Goal: Transaction & Acquisition: Book appointment/travel/reservation

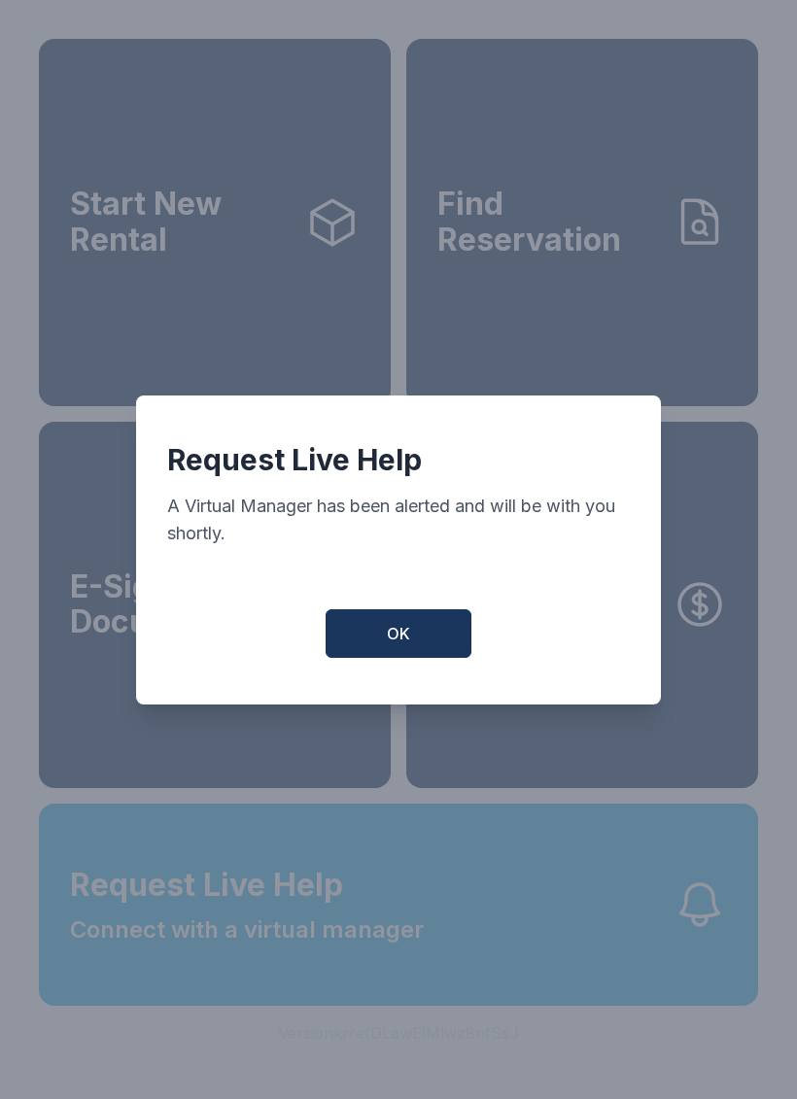
click at [380, 658] on button "OK" at bounding box center [398, 633] width 146 height 49
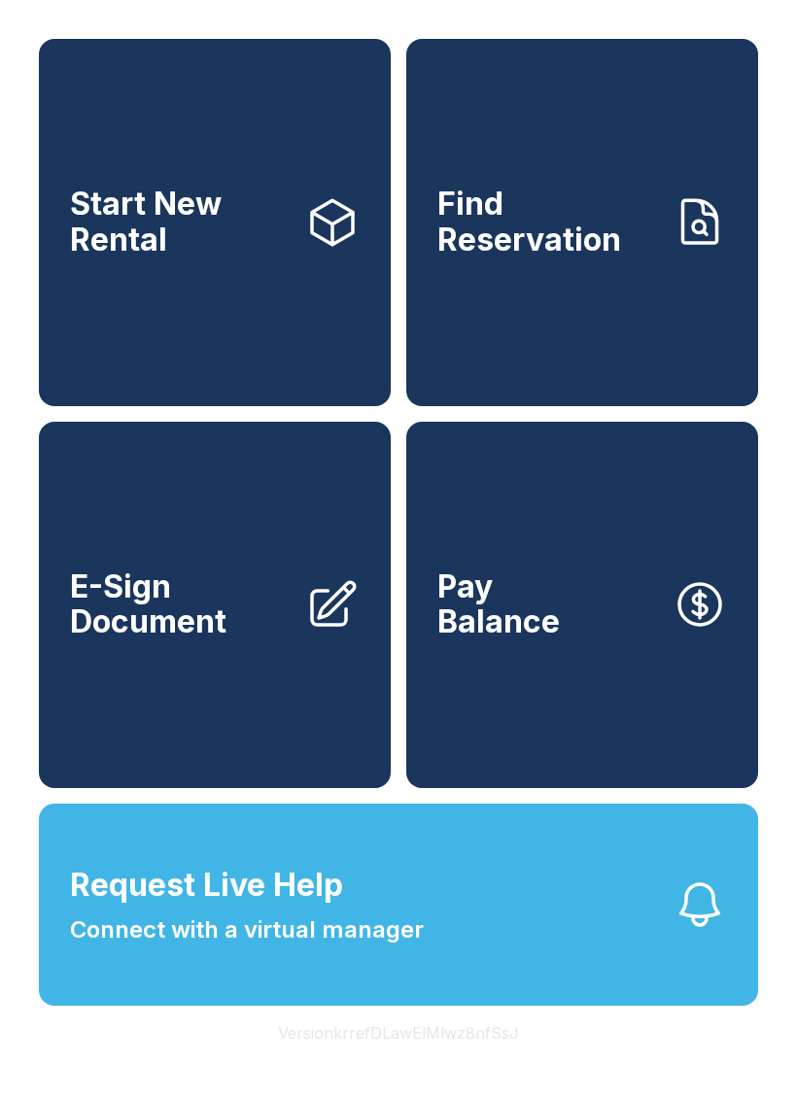
click at [185, 245] on span "Start New Rental" at bounding box center [180, 222] width 220 height 71
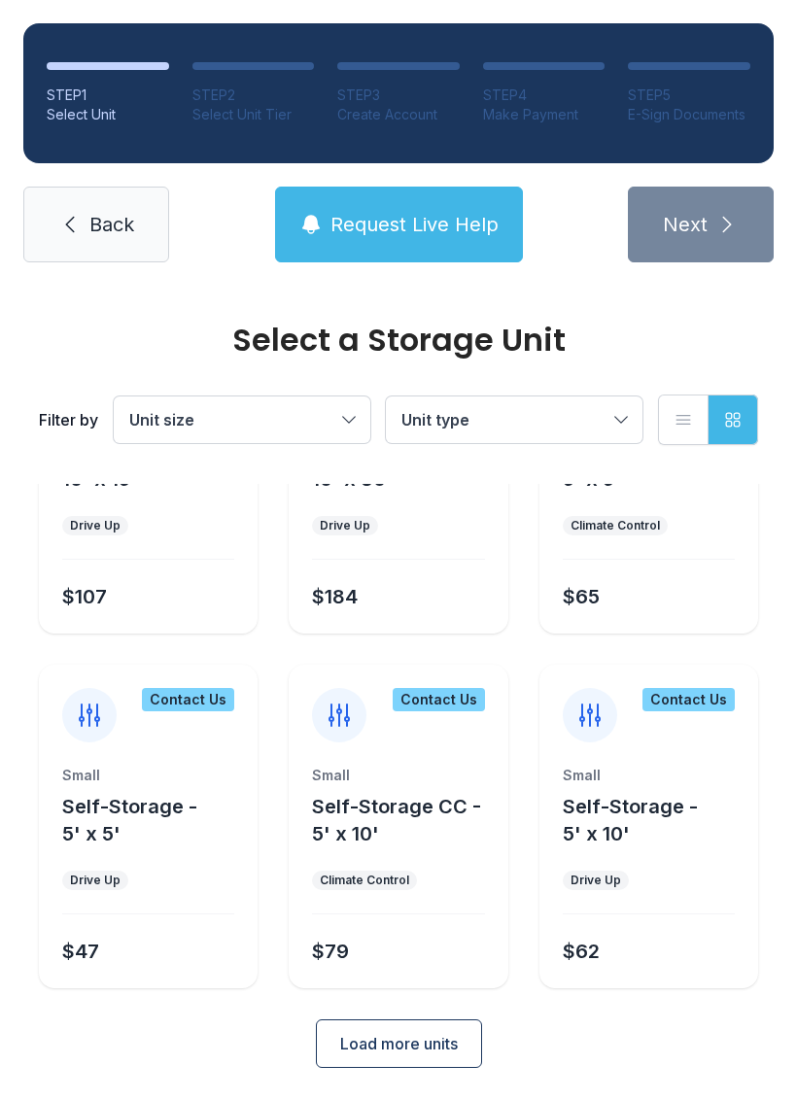
scroll to position [177, 0]
click at [428, 1041] on span "Load more units" at bounding box center [399, 1044] width 118 height 23
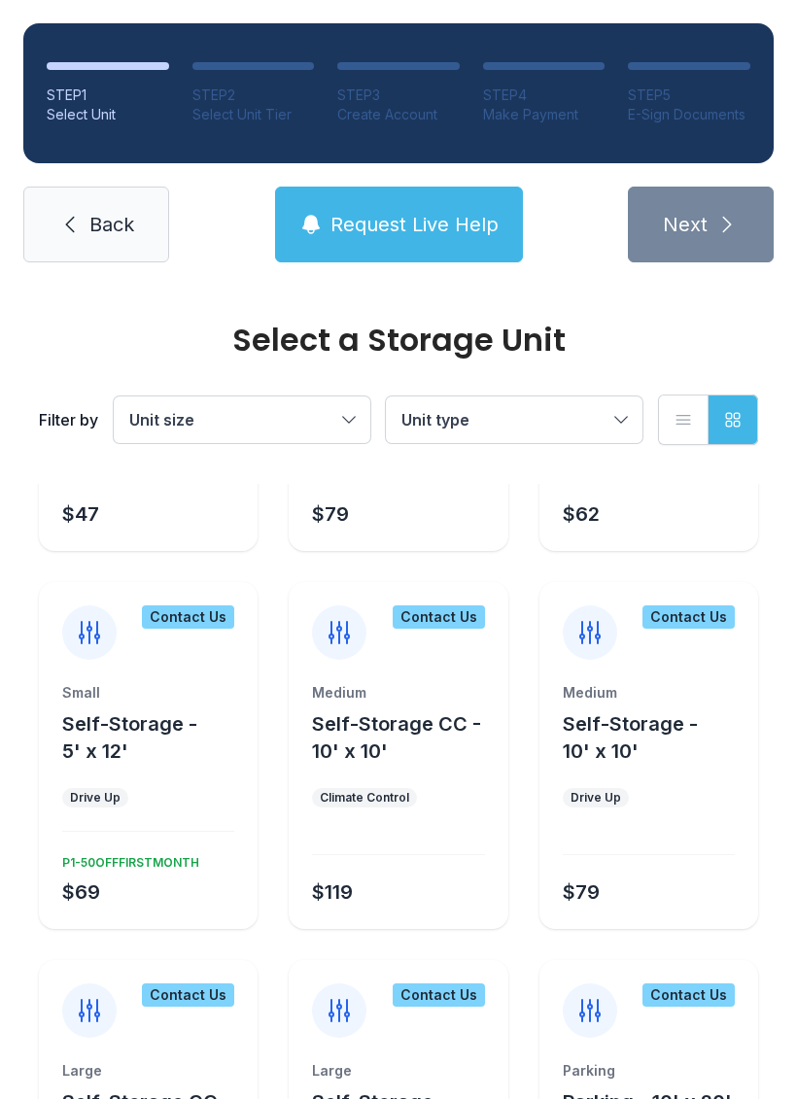
scroll to position [607, 0]
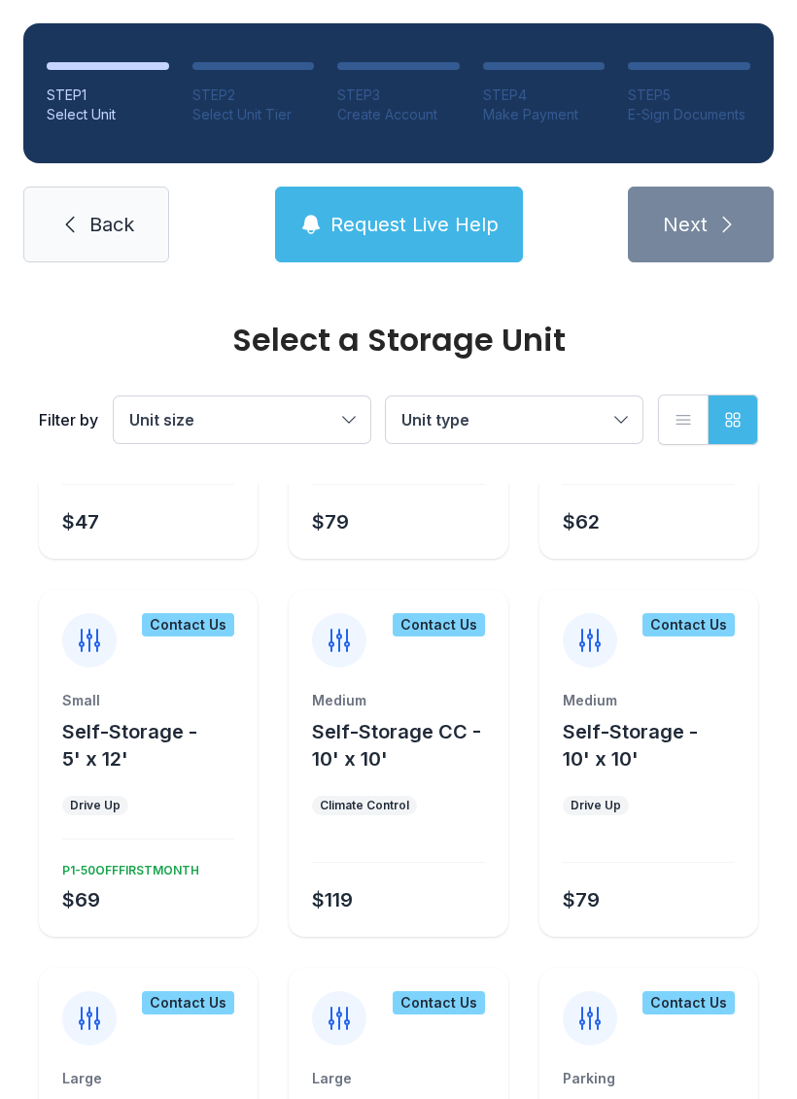
click at [617, 775] on div "Medium Self-Storage - 10' x 10' Drive Up $79" at bounding box center [648, 814] width 219 height 246
click at [709, 621] on div "Contact Us" at bounding box center [688, 624] width 92 height 23
click at [713, 615] on div "Contact Us" at bounding box center [688, 624] width 92 height 23
click at [650, 711] on div "Medium Self-Storage - 10' x 10'" at bounding box center [649, 732] width 172 height 82
click at [589, 632] on icon at bounding box center [589, 640] width 19 height 21
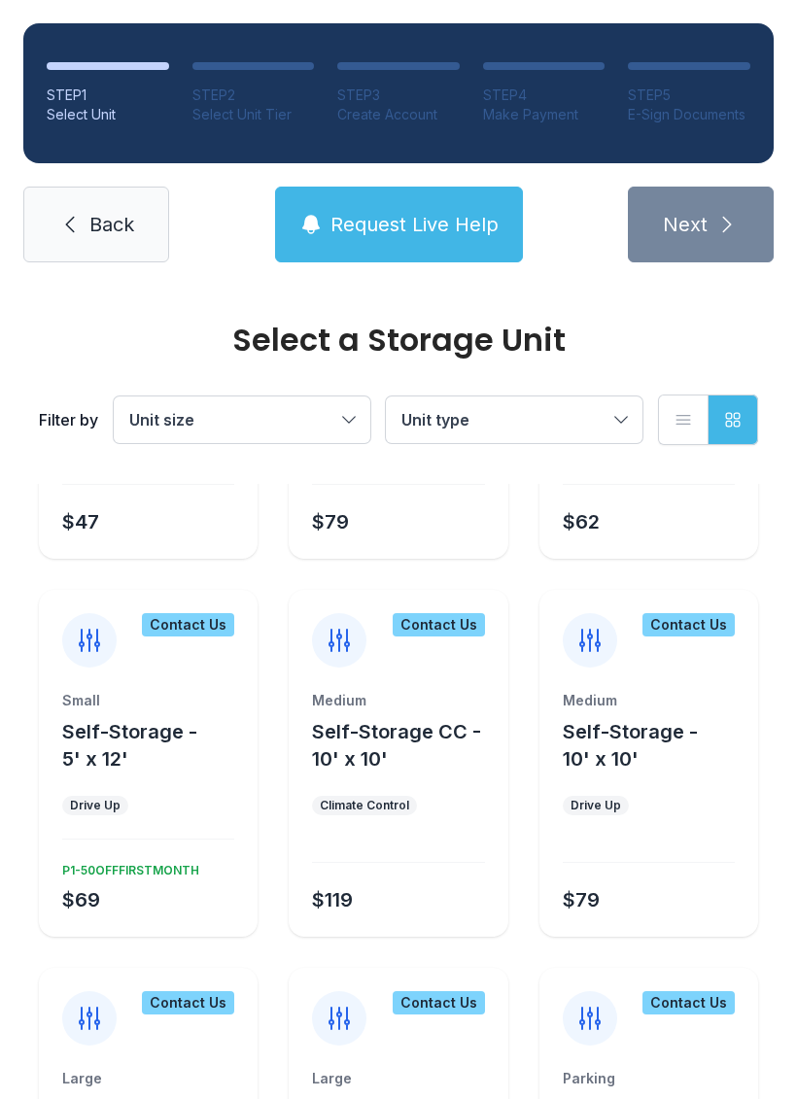
click at [627, 894] on div "$79" at bounding box center [645, 895] width 180 height 35
click at [626, 894] on div "$79" at bounding box center [645, 895] width 180 height 35
click at [607, 888] on div "$79" at bounding box center [645, 895] width 180 height 35
click at [624, 855] on div at bounding box center [649, 850] width 172 height 24
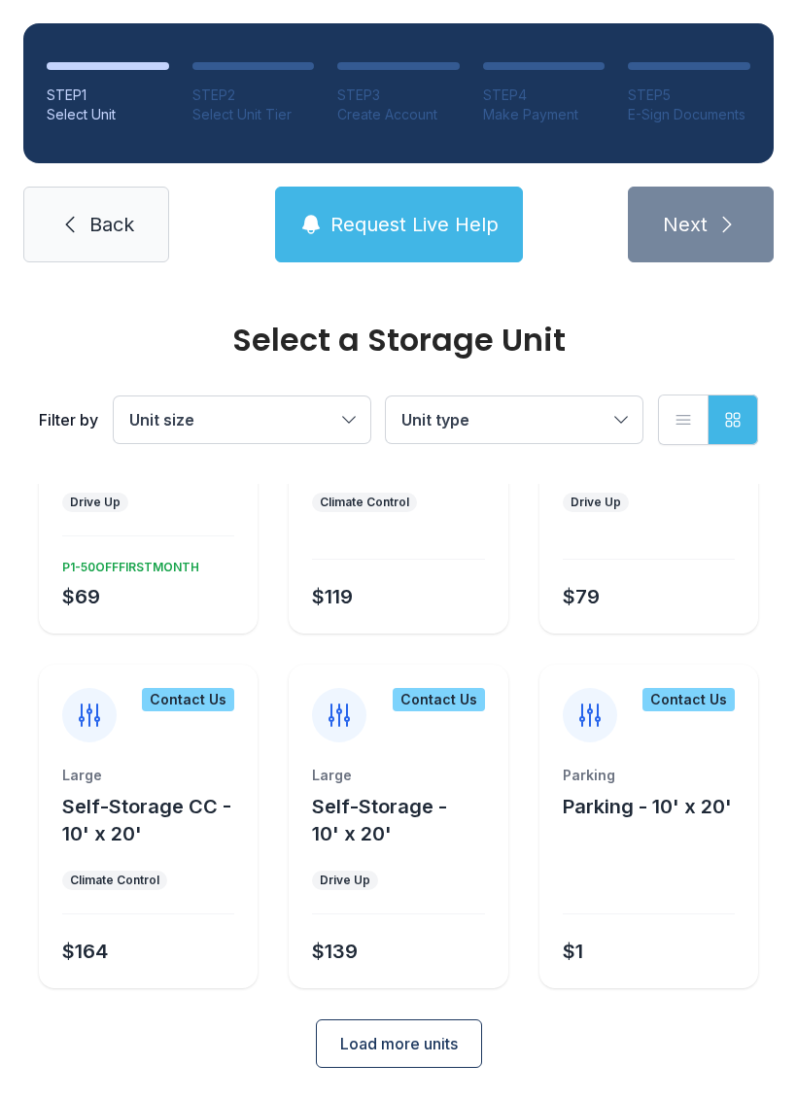
scroll to position [909, 0]
click at [149, 562] on div "P1-50OFFFIRSTMONTH" at bounding box center [126, 564] width 145 height 23
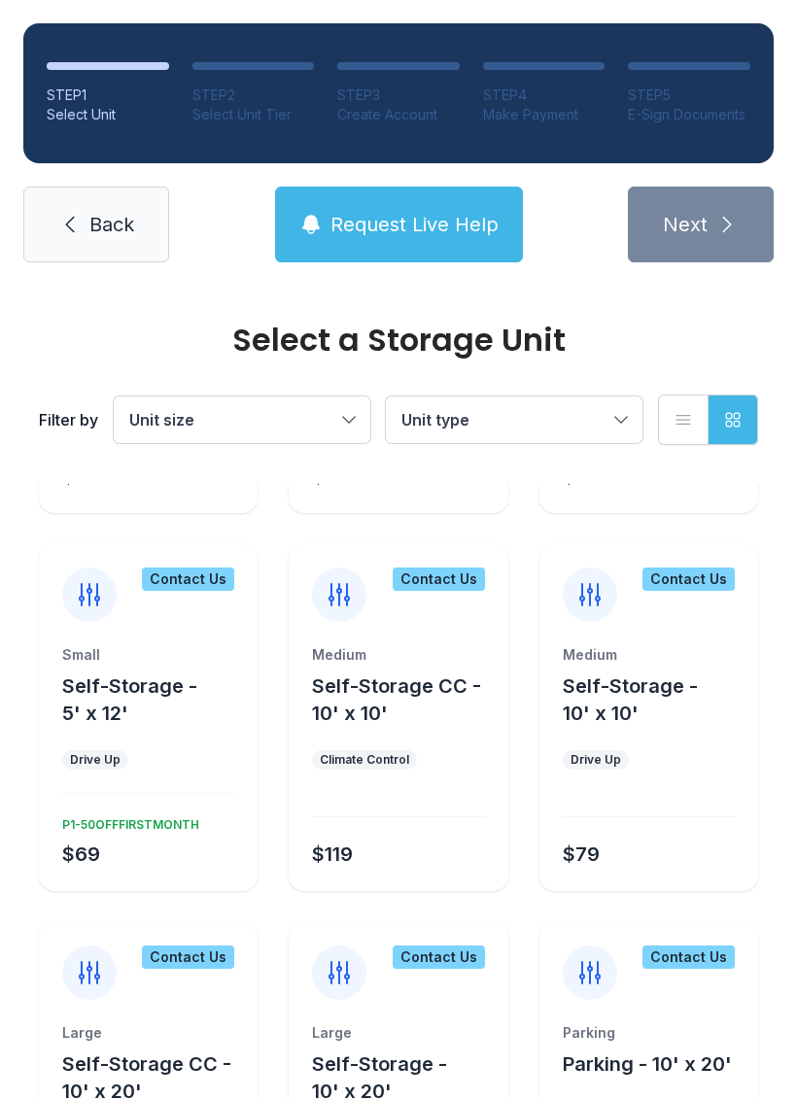
scroll to position [652, 0]
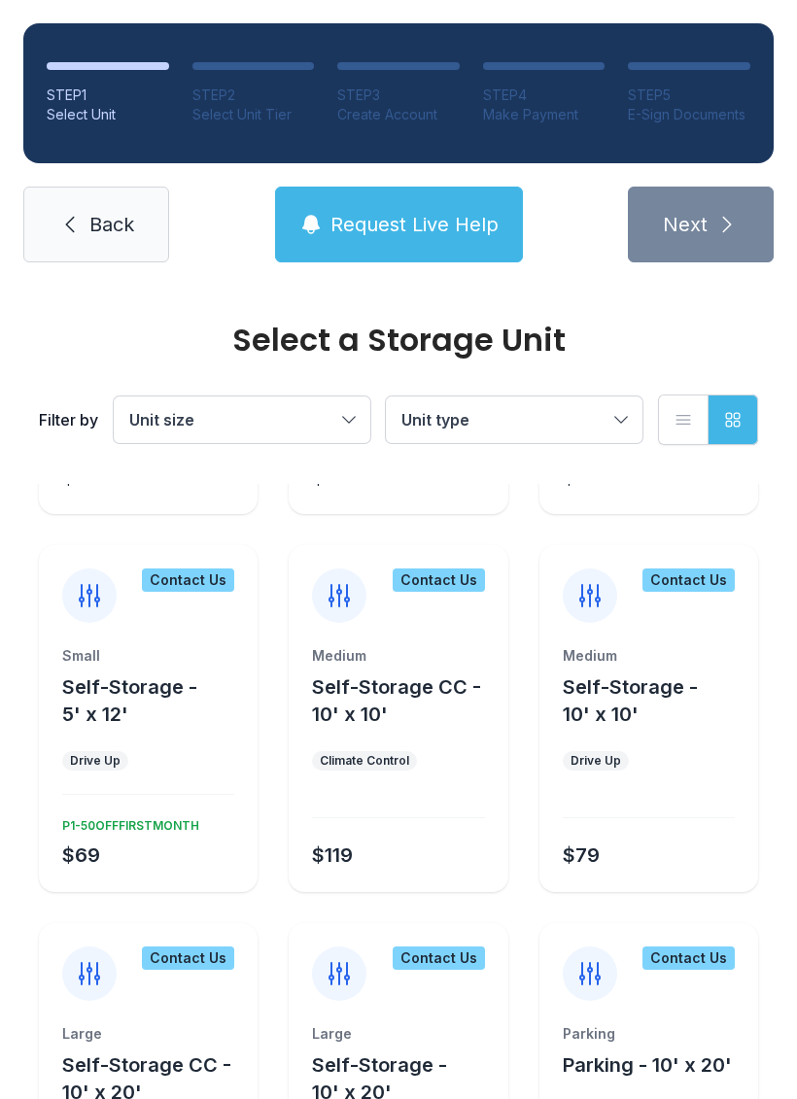
click at [147, 804] on div "Small Self-Storage - 5' x 12' Drive Up $69 P1-50OFFFIRSTMONTH" at bounding box center [148, 769] width 219 height 246
click at [122, 730] on div "Small Self-Storage - 5' x 12' Drive Up $69 P1-50OFFFIRSTMONTH" at bounding box center [148, 769] width 219 height 246
click at [129, 647] on div "Small" at bounding box center [148, 655] width 172 height 19
click at [197, 590] on div "Contact Us" at bounding box center [188, 579] width 92 height 23
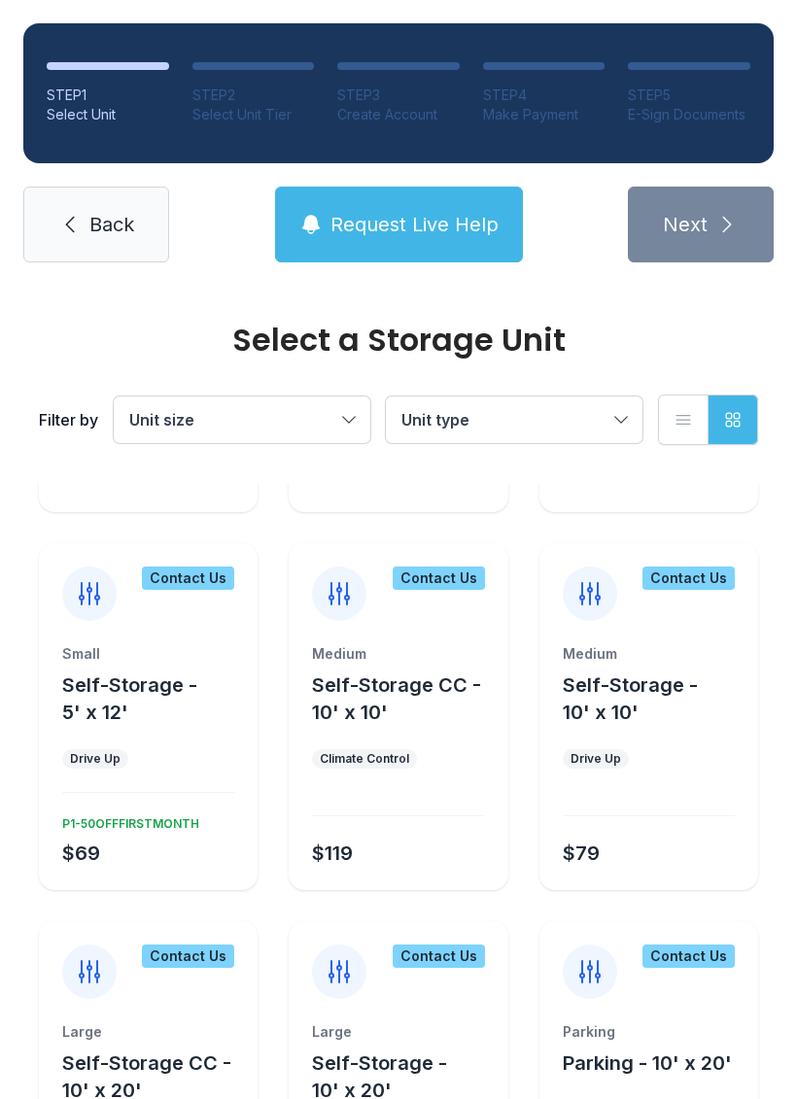
scroll to position [656, 0]
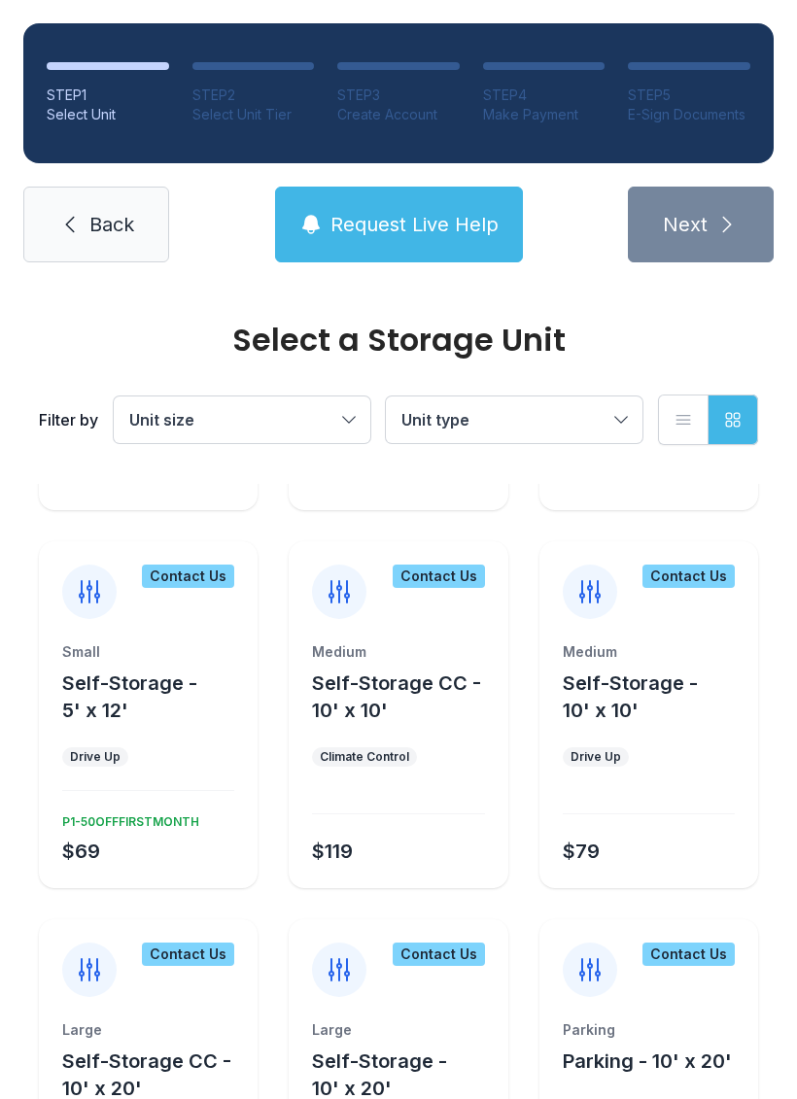
click at [632, 727] on div "Medium Self-Storage - 10' x 10' Drive Up $79" at bounding box center [648, 765] width 219 height 246
click at [602, 594] on icon at bounding box center [589, 591] width 31 height 31
click at [713, 578] on div "Contact Us" at bounding box center [688, 575] width 92 height 23
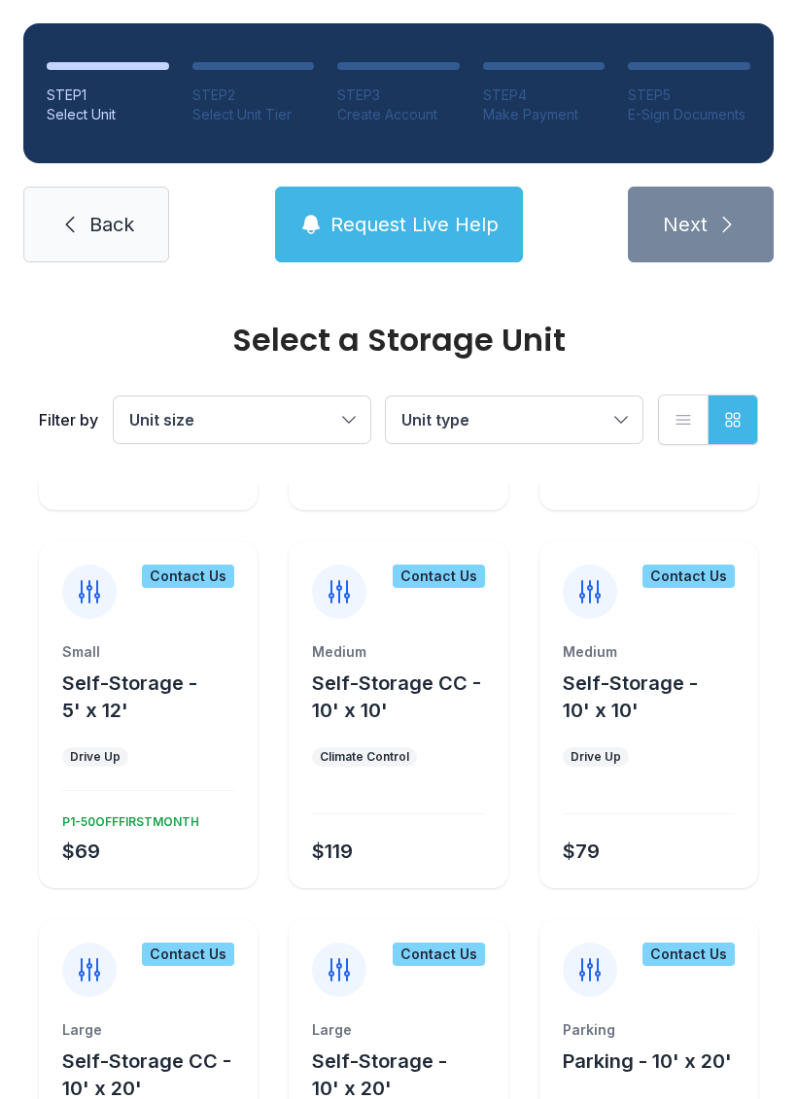
click at [691, 594] on div "Contact Us" at bounding box center [648, 580] width 219 height 78
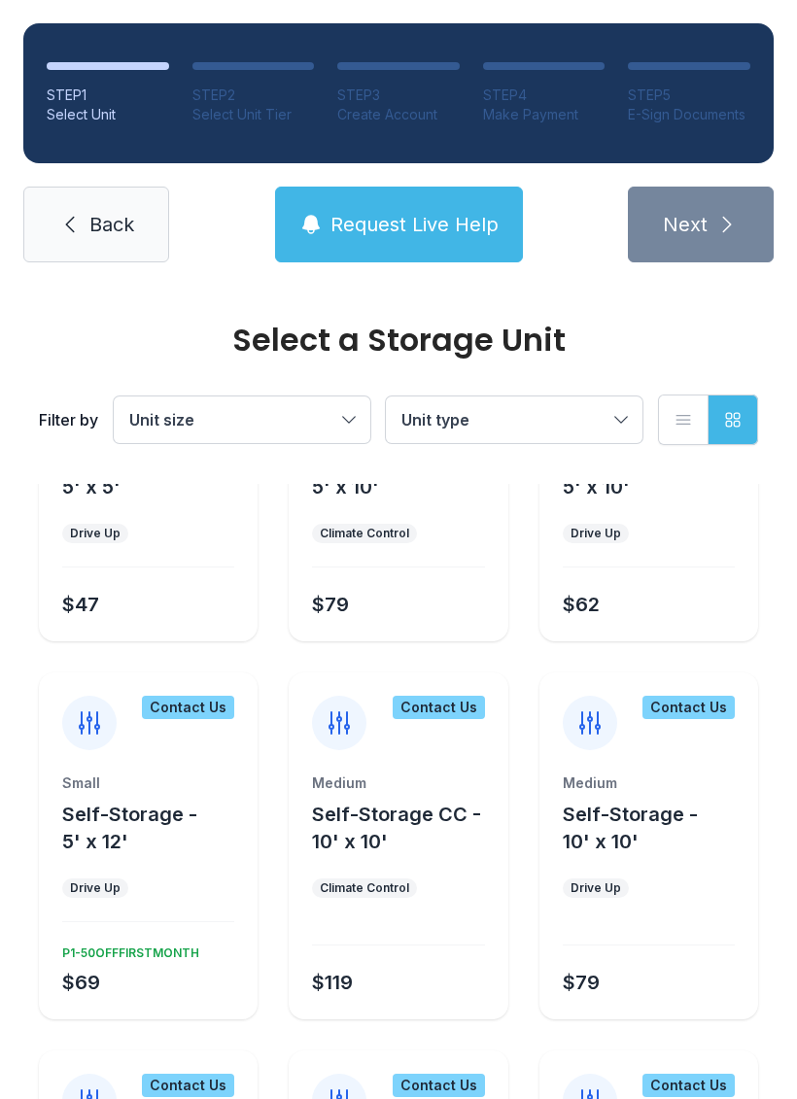
scroll to position [516, 0]
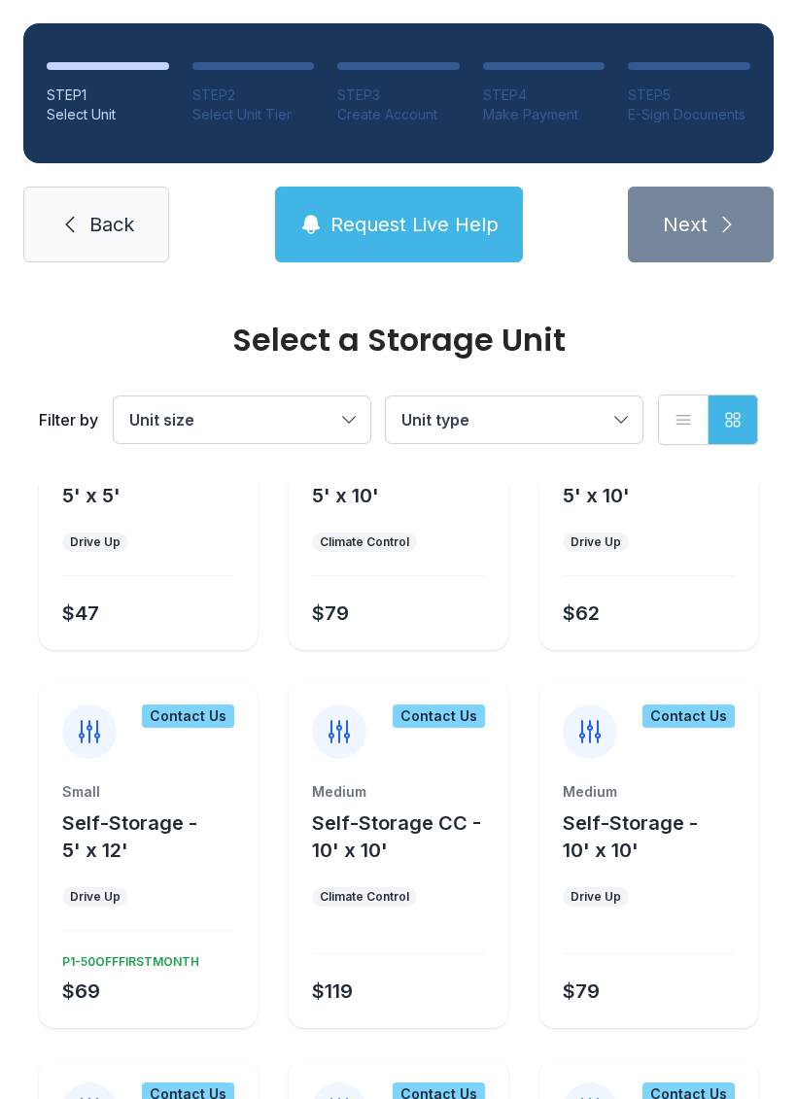
click at [605, 984] on div "$79" at bounding box center [645, 987] width 180 height 35
click at [604, 983] on div "$79" at bounding box center [645, 987] width 180 height 35
click at [597, 882] on div "Medium Self-Storage - 10' x 10' Drive Up $79" at bounding box center [648, 905] width 219 height 246
click at [607, 796] on div "Medium" at bounding box center [649, 791] width 172 height 19
click at [594, 734] on icon at bounding box center [589, 731] width 31 height 31
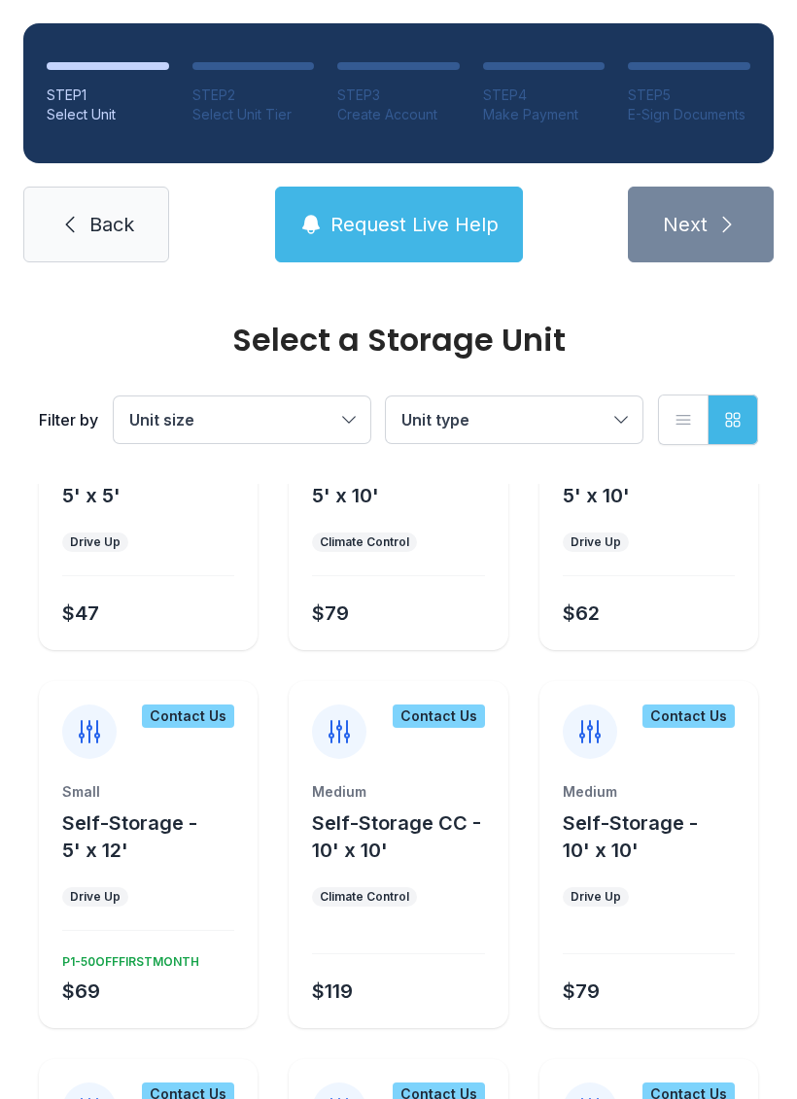
click at [593, 733] on icon at bounding box center [589, 731] width 31 height 31
click at [605, 733] on div at bounding box center [590, 731] width 54 height 54
click at [605, 732] on div at bounding box center [590, 731] width 54 height 54
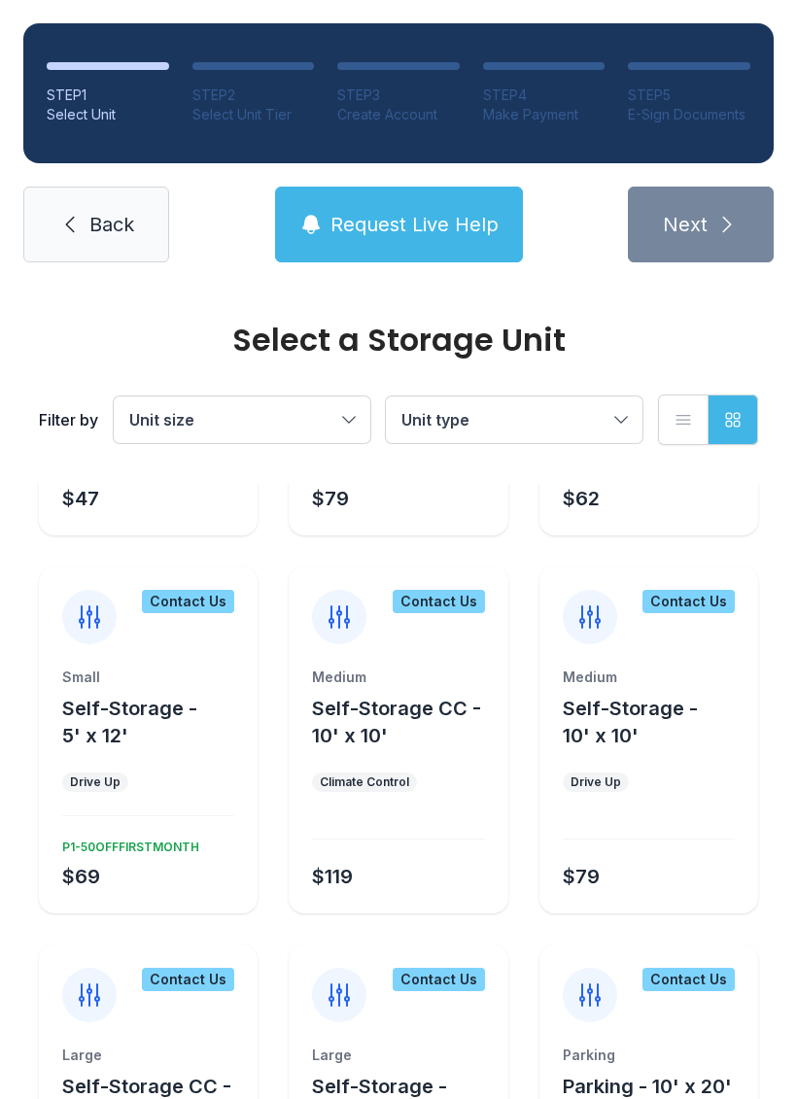
scroll to position [634, 0]
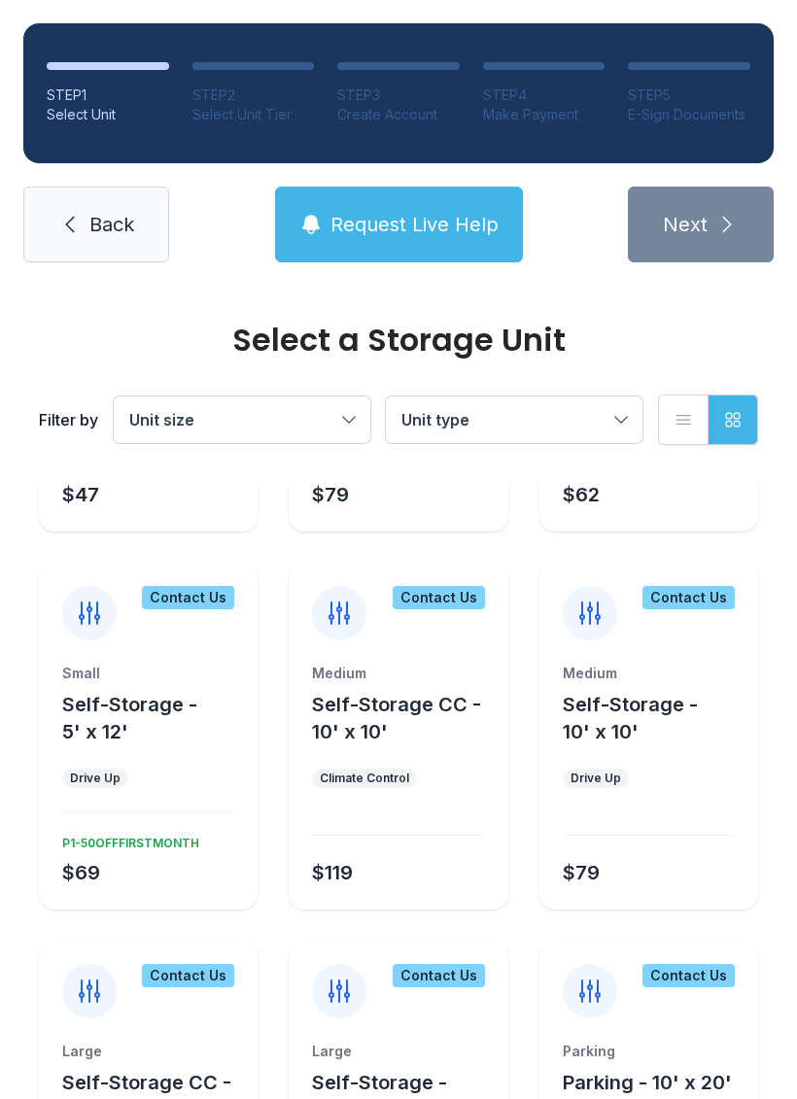
click at [117, 838] on div "P1-50OFFFIRSTMONTH" at bounding box center [126, 839] width 145 height 23
click at [139, 827] on div "Small Self-Storage - 5' x 12' Drive Up $69 P1-50OFFFIRSTMONTH" at bounding box center [148, 787] width 219 height 246
click at [139, 826] on div "Small Self-Storage - 5' x 12' Drive Up $69 P1-50OFFFIRSTMONTH" at bounding box center [148, 787] width 219 height 246
click at [137, 847] on div "P1-50OFFFIRSTMONTH" at bounding box center [126, 839] width 145 height 23
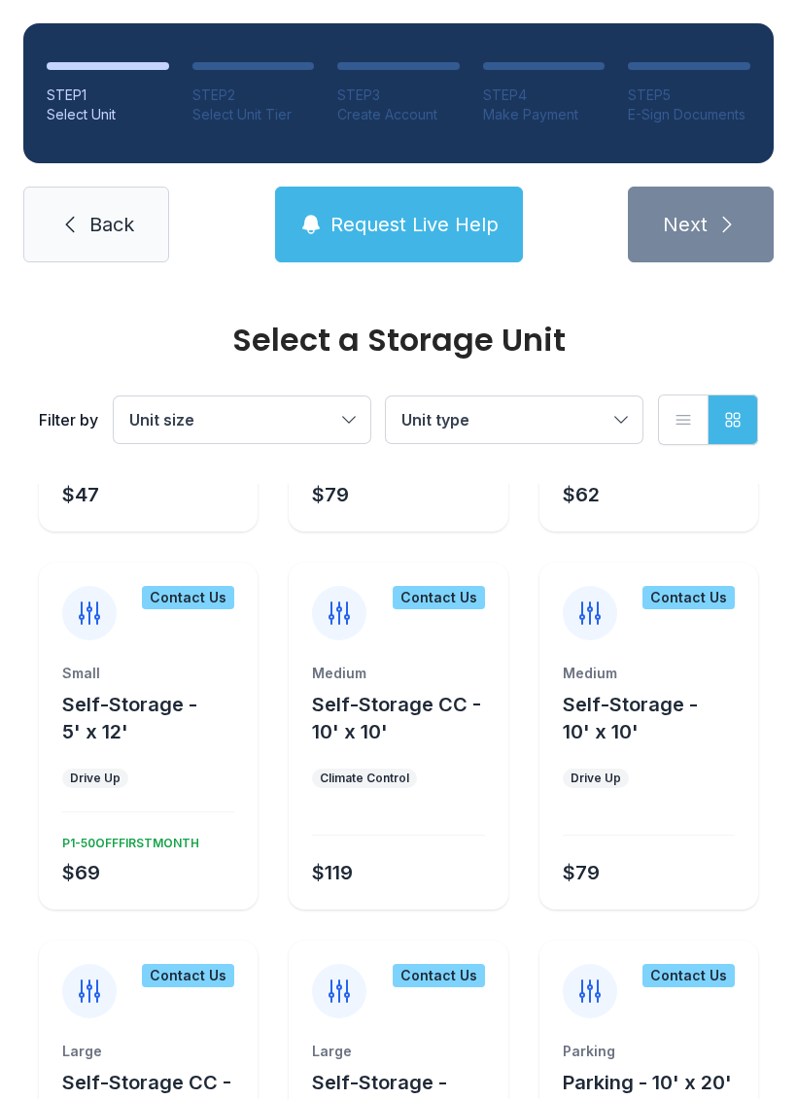
click at [454, 209] on button "Request Live Help" at bounding box center [399, 225] width 248 height 76
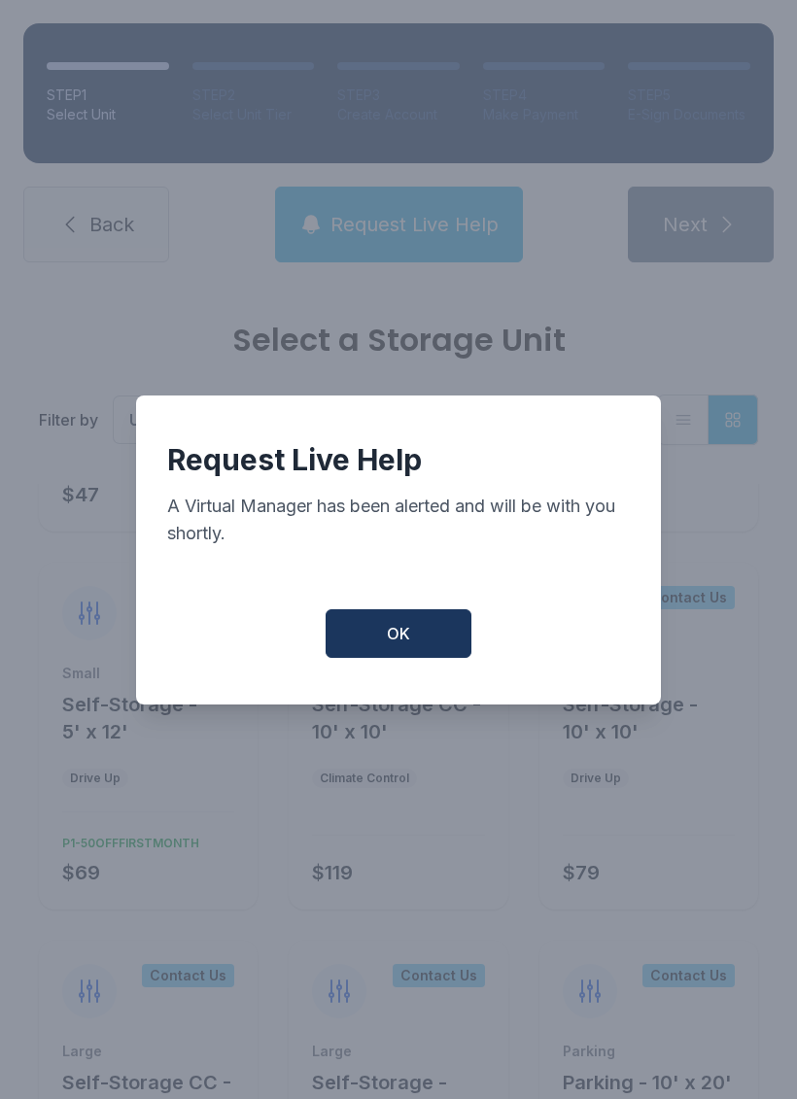
click at [433, 625] on button "OK" at bounding box center [398, 633] width 146 height 49
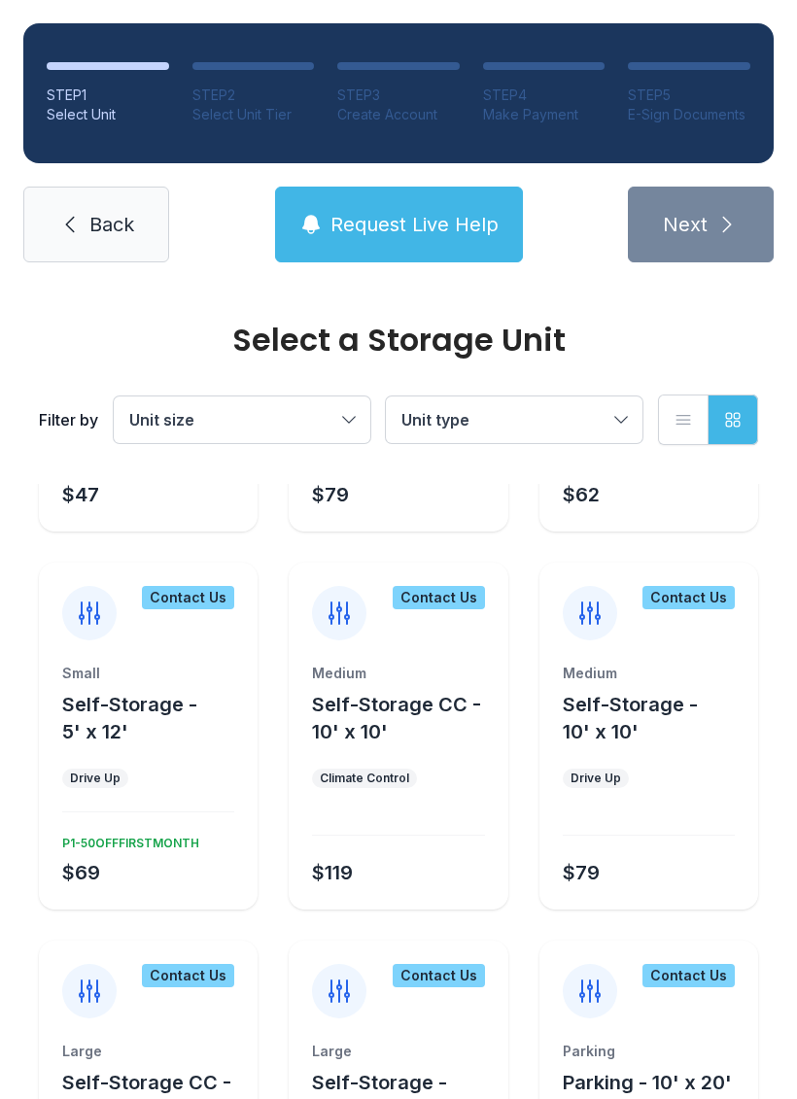
click at [312, 200] on button "Request Live Help" at bounding box center [399, 225] width 248 height 76
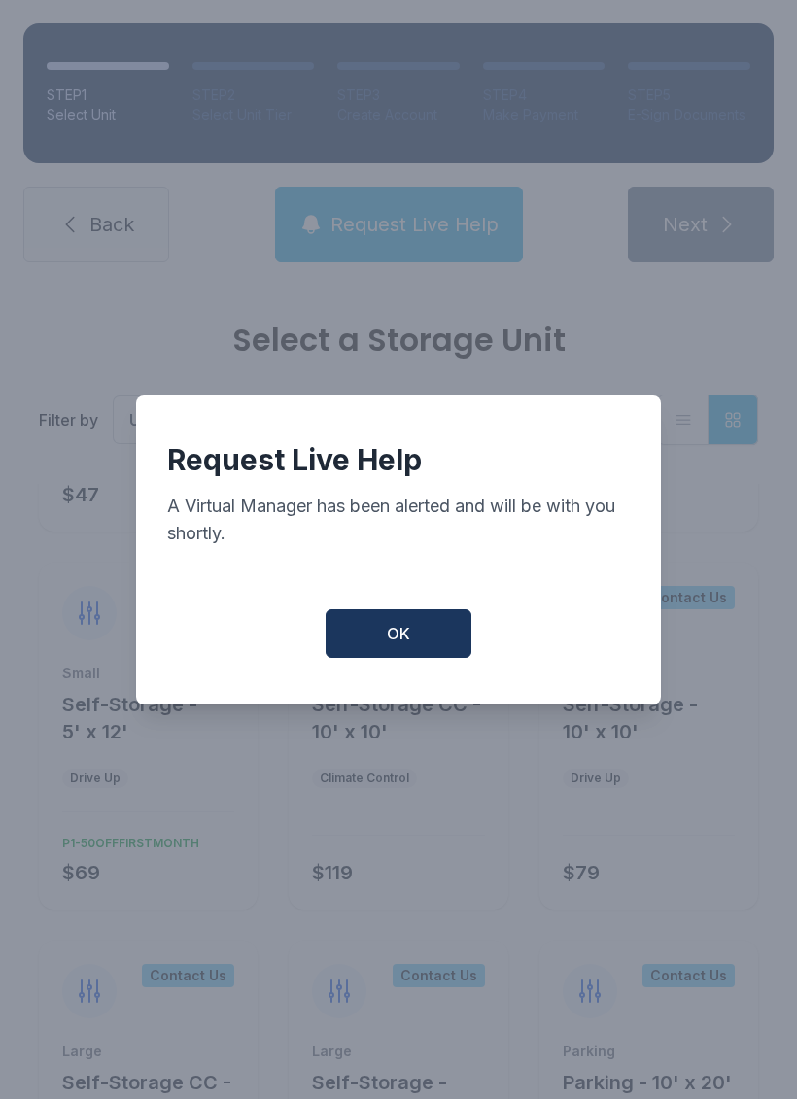
click at [379, 627] on button "OK" at bounding box center [398, 633] width 146 height 49
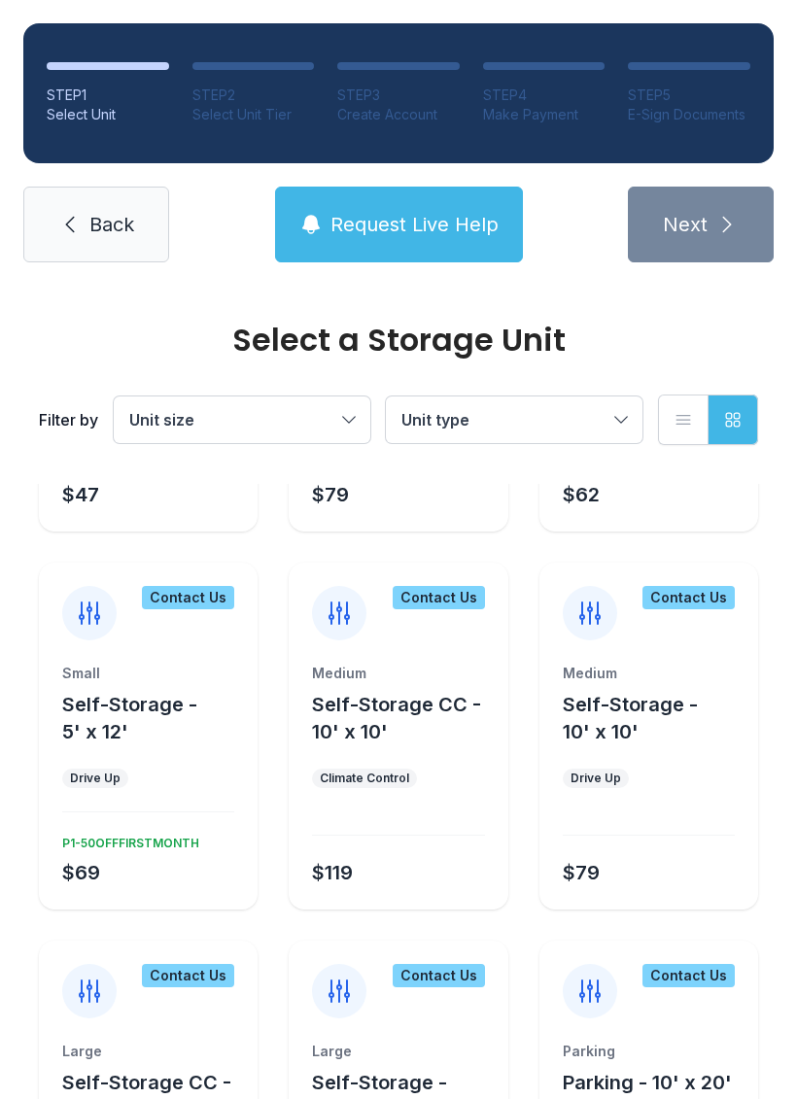
click at [170, 779] on ul "Drive Up" at bounding box center [148, 778] width 172 height 19
click at [170, 778] on ul "Drive Up" at bounding box center [148, 778] width 172 height 19
click at [189, 782] on ul "Drive Up" at bounding box center [148, 778] width 172 height 19
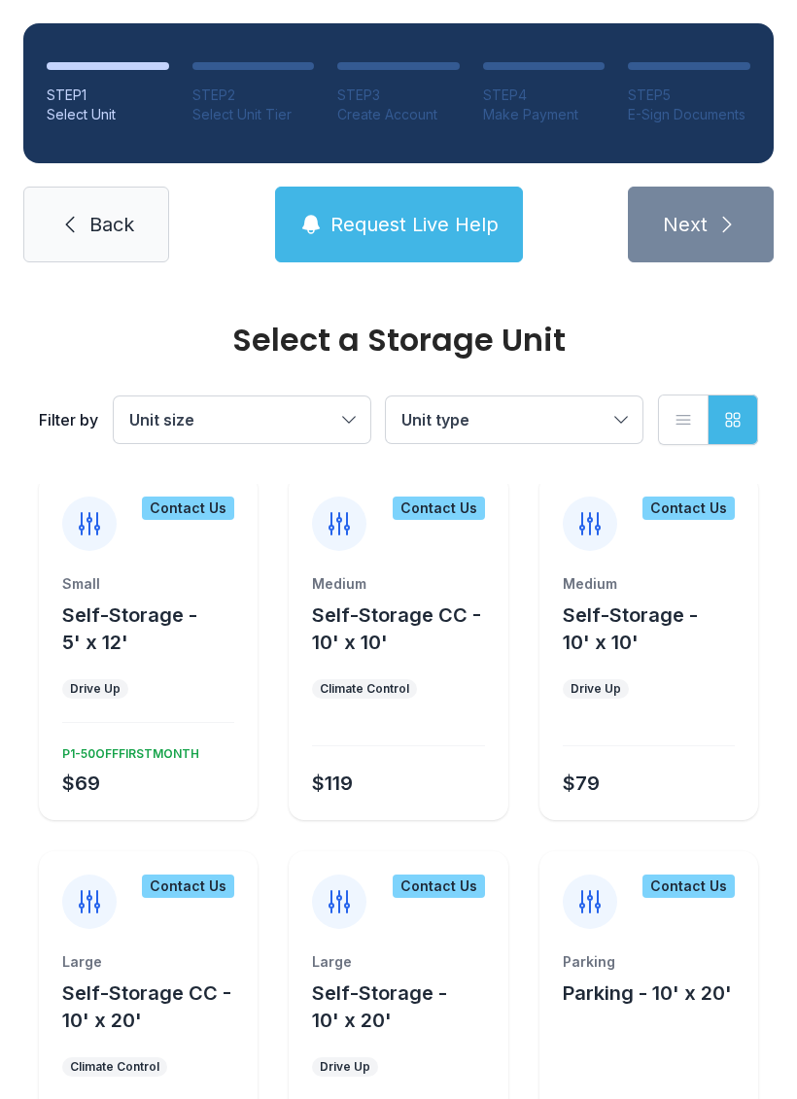
scroll to position [721, 0]
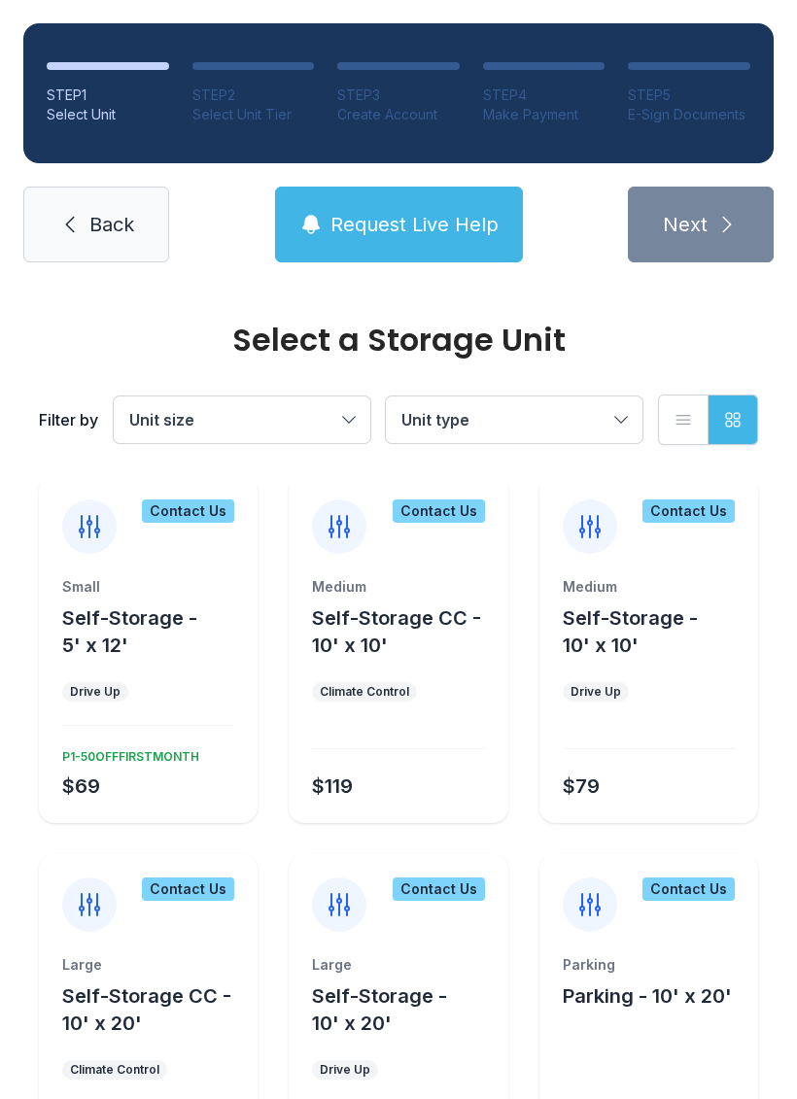
click at [586, 539] on icon at bounding box center [589, 526] width 31 height 31
click at [627, 661] on div "Medium Self-Storage - 10' x 10' Drive Up $79" at bounding box center [648, 700] width 219 height 246
click at [599, 701] on div "Drive Up" at bounding box center [596, 691] width 66 height 19
click at [618, 775] on div "$79" at bounding box center [645, 782] width 180 height 35
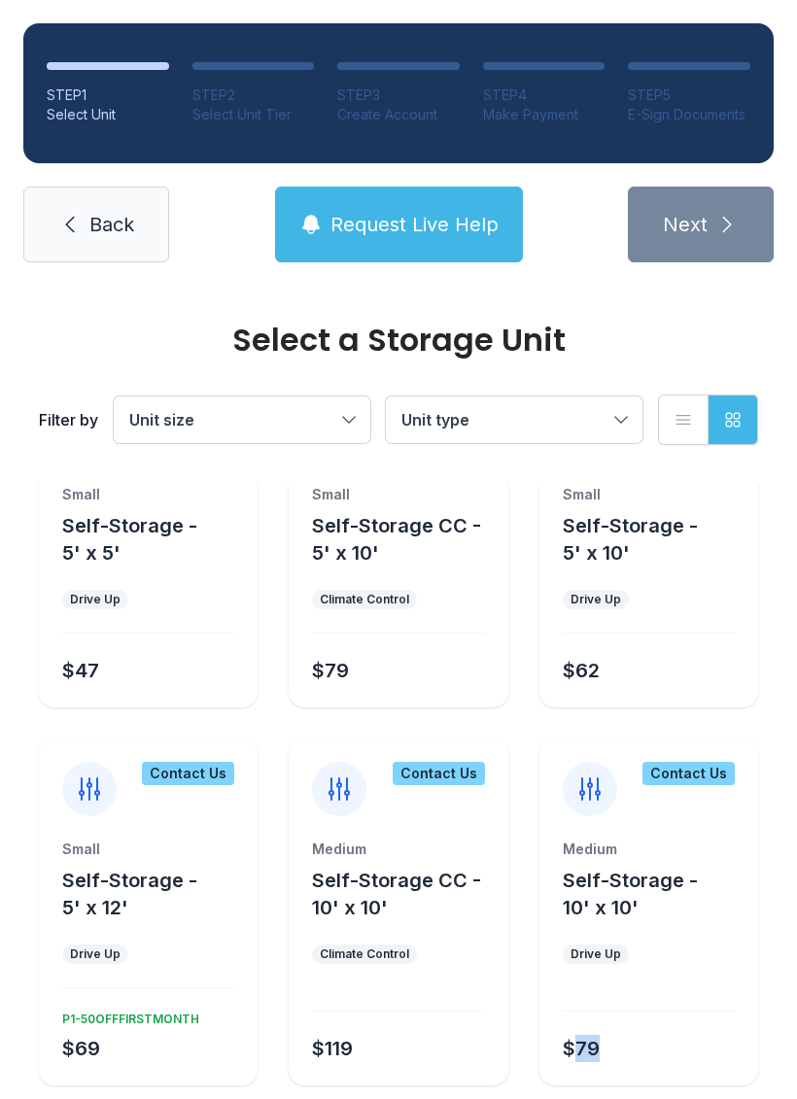
scroll to position [451, 0]
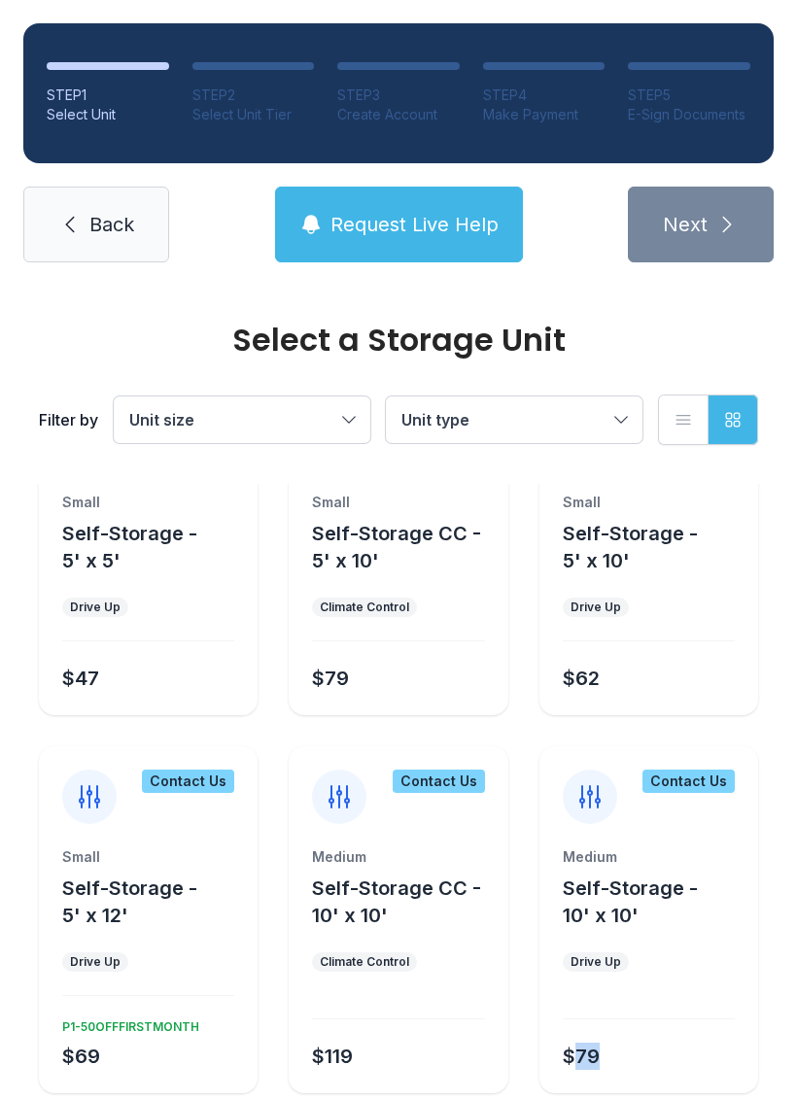
click at [689, 773] on div "Contact Us" at bounding box center [688, 780] width 92 height 23
click at [697, 779] on div "Contact Us" at bounding box center [688, 780] width 92 height 23
click at [598, 810] on icon at bounding box center [589, 796] width 31 height 31
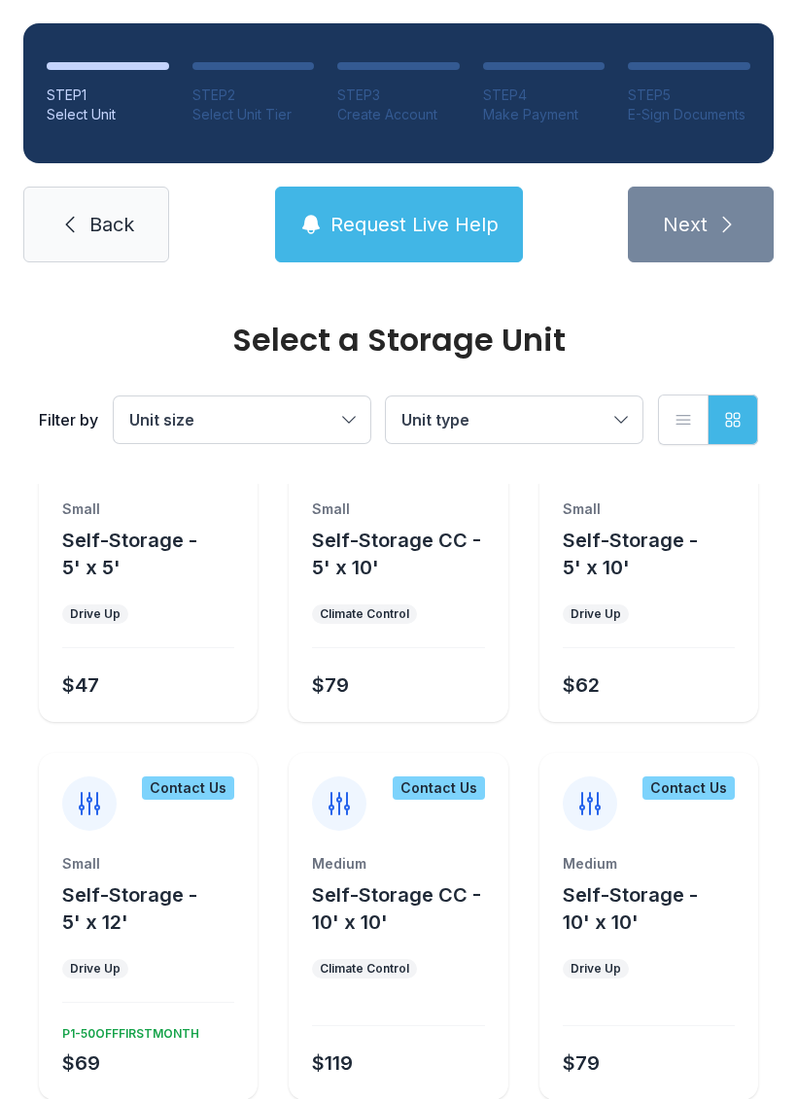
click at [598, 805] on icon at bounding box center [589, 803] width 19 height 21
click at [589, 812] on icon at bounding box center [589, 803] width 19 height 21
click at [645, 1003] on div at bounding box center [649, 1014] width 172 height 24
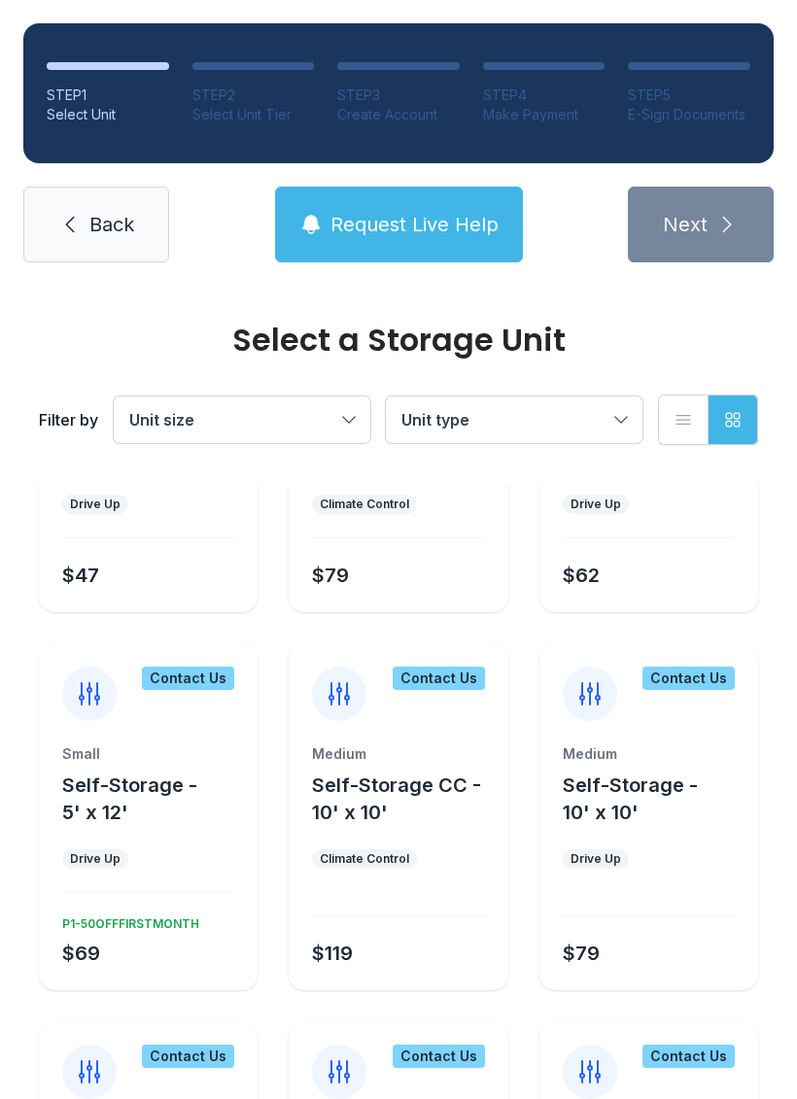
scroll to position [563, 0]
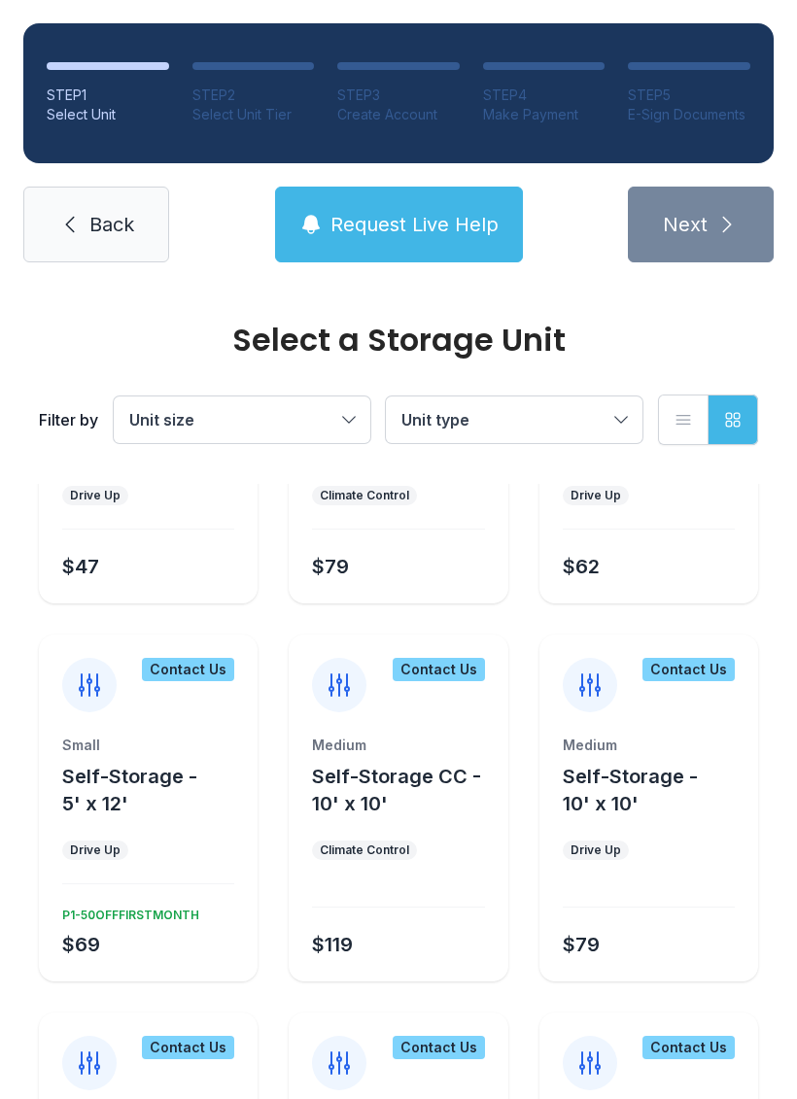
click at [603, 858] on div "Drive Up" at bounding box center [596, 849] width 66 height 19
click at [600, 842] on div "Drive Up" at bounding box center [595, 850] width 51 height 16
click at [603, 863] on div "Medium Self-Storage - 10' x 10' Drive Up $79" at bounding box center [648, 858] width 219 height 246
click at [607, 842] on div "Drive Up" at bounding box center [595, 850] width 51 height 16
click at [585, 854] on div "Drive Up" at bounding box center [595, 850] width 51 height 16
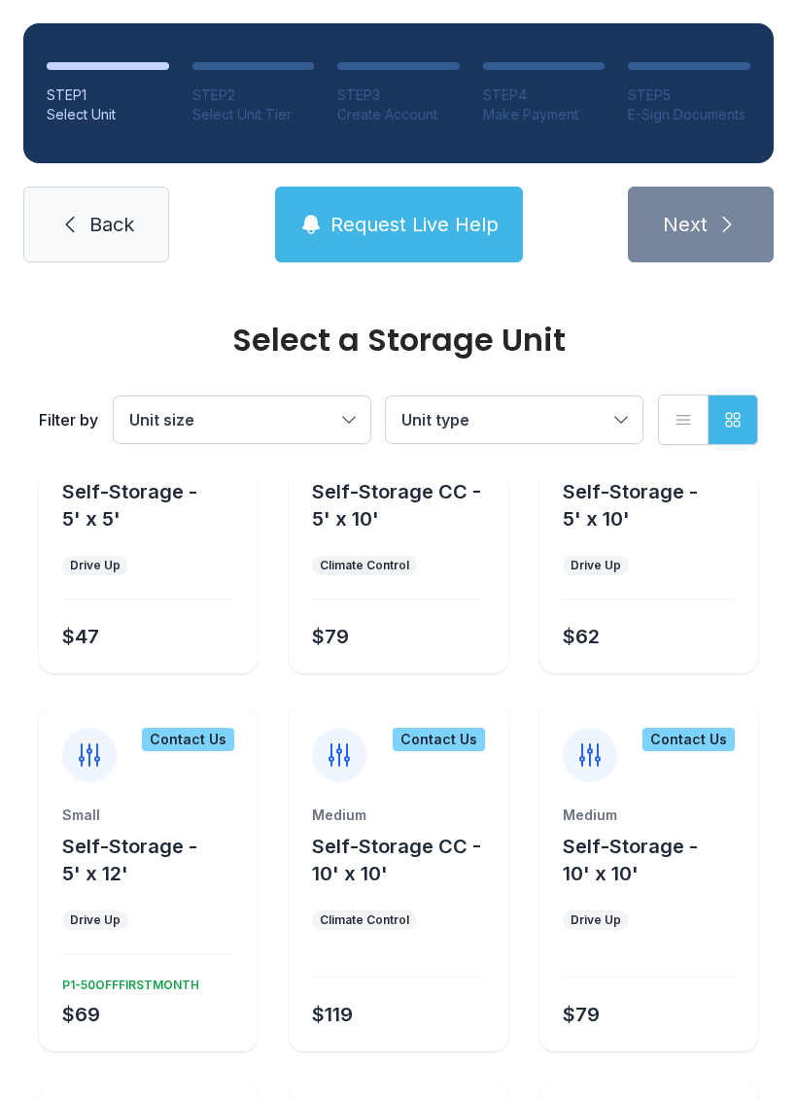
scroll to position [491, 0]
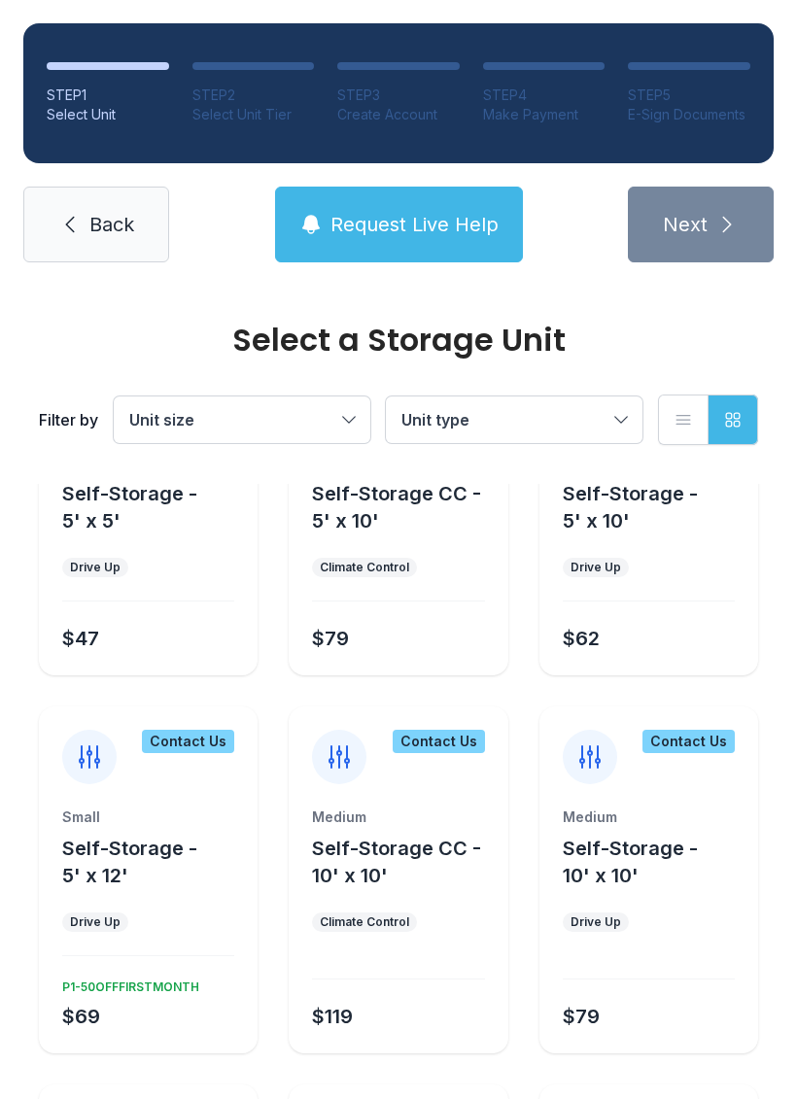
click at [602, 920] on div "Drive Up" at bounding box center [595, 922] width 51 height 16
click at [718, 969] on div at bounding box center [649, 967] width 172 height 24
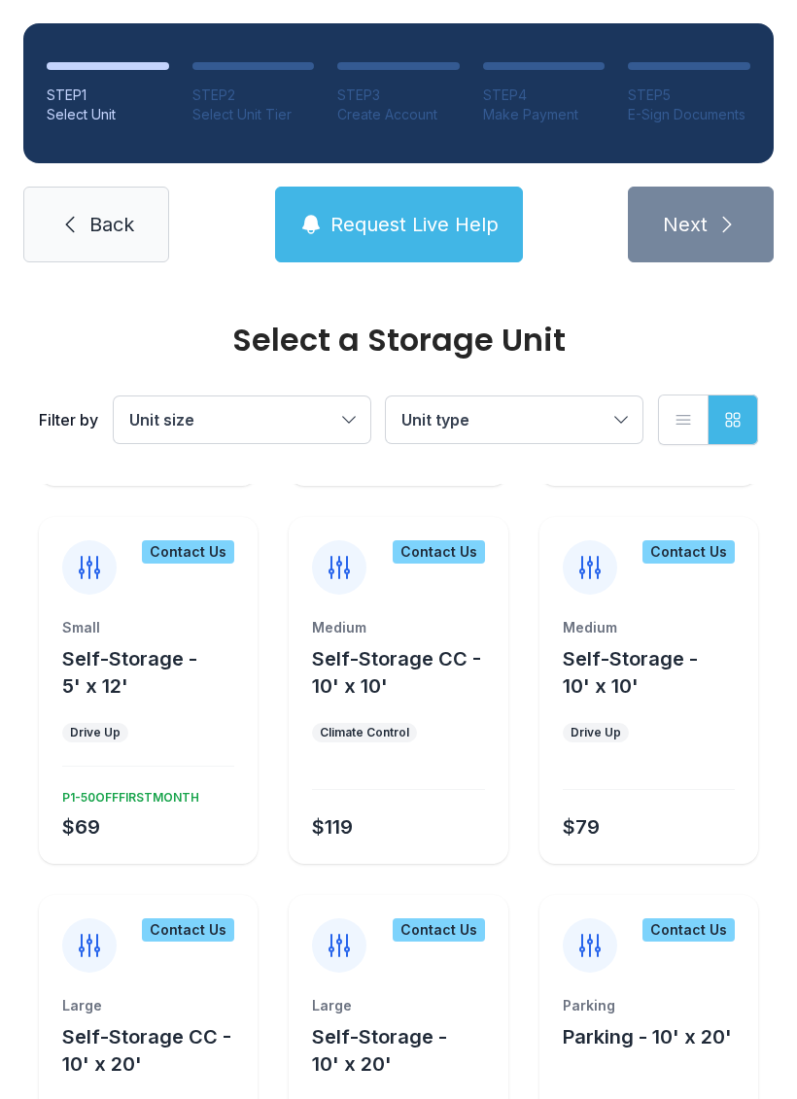
scroll to position [685, 0]
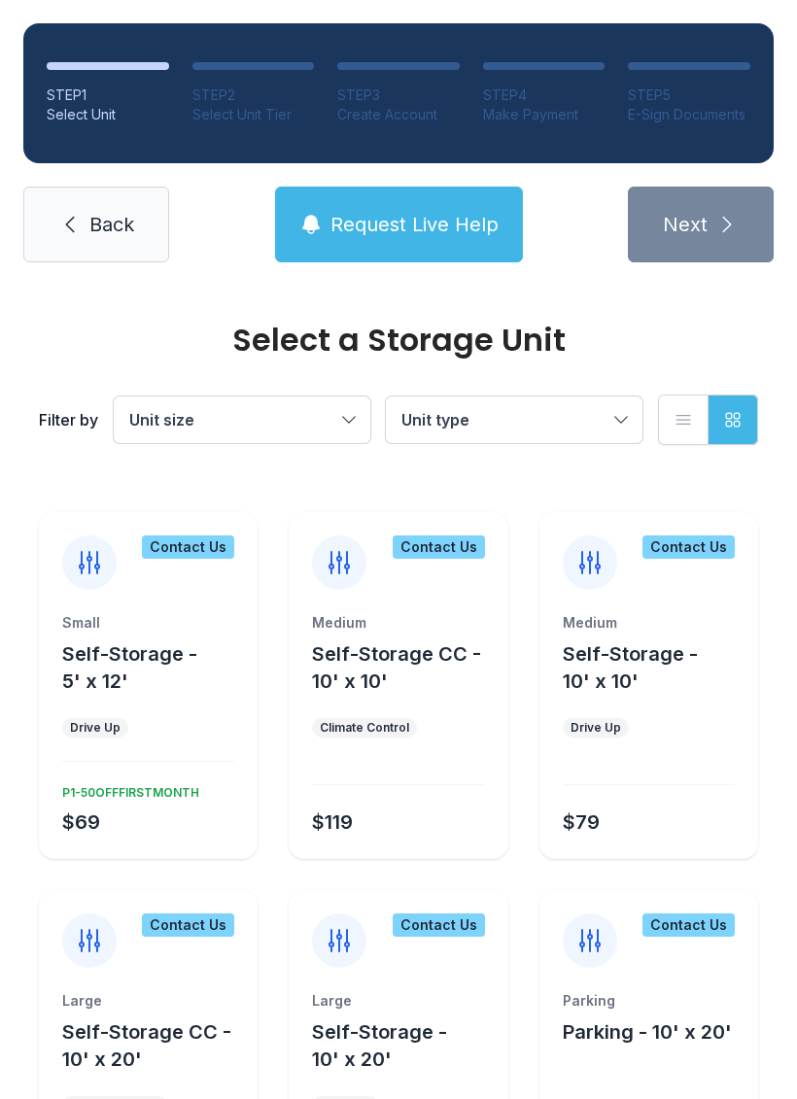
click at [690, 551] on div "Contact Us" at bounding box center [688, 546] width 92 height 23
click at [124, 803] on div "$69 P1-50OFFFIRSTMONTH" at bounding box center [144, 806] width 180 height 58
click at [152, 774] on div "Small Self-Storage - 5' x 12' Drive Up $69 P1-50OFFFIRSTMONTH" at bounding box center [148, 736] width 219 height 246
click at [147, 616] on div "Small" at bounding box center [148, 622] width 172 height 19
click at [108, 572] on div at bounding box center [89, 562] width 54 height 54
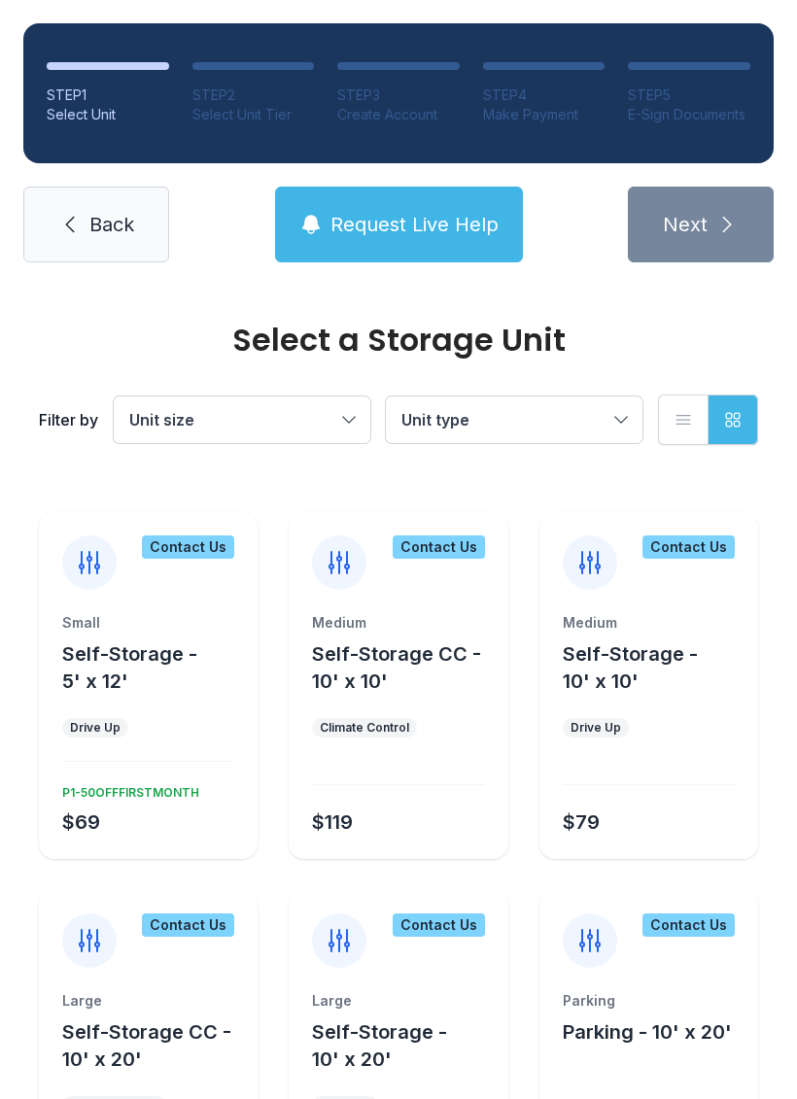
click at [594, 558] on icon at bounding box center [589, 562] width 31 height 31
click at [602, 553] on icon at bounding box center [589, 562] width 31 height 31
click at [607, 555] on div at bounding box center [590, 562] width 54 height 54
click at [600, 560] on icon at bounding box center [589, 562] width 31 height 31
click at [599, 559] on icon at bounding box center [589, 562] width 31 height 31
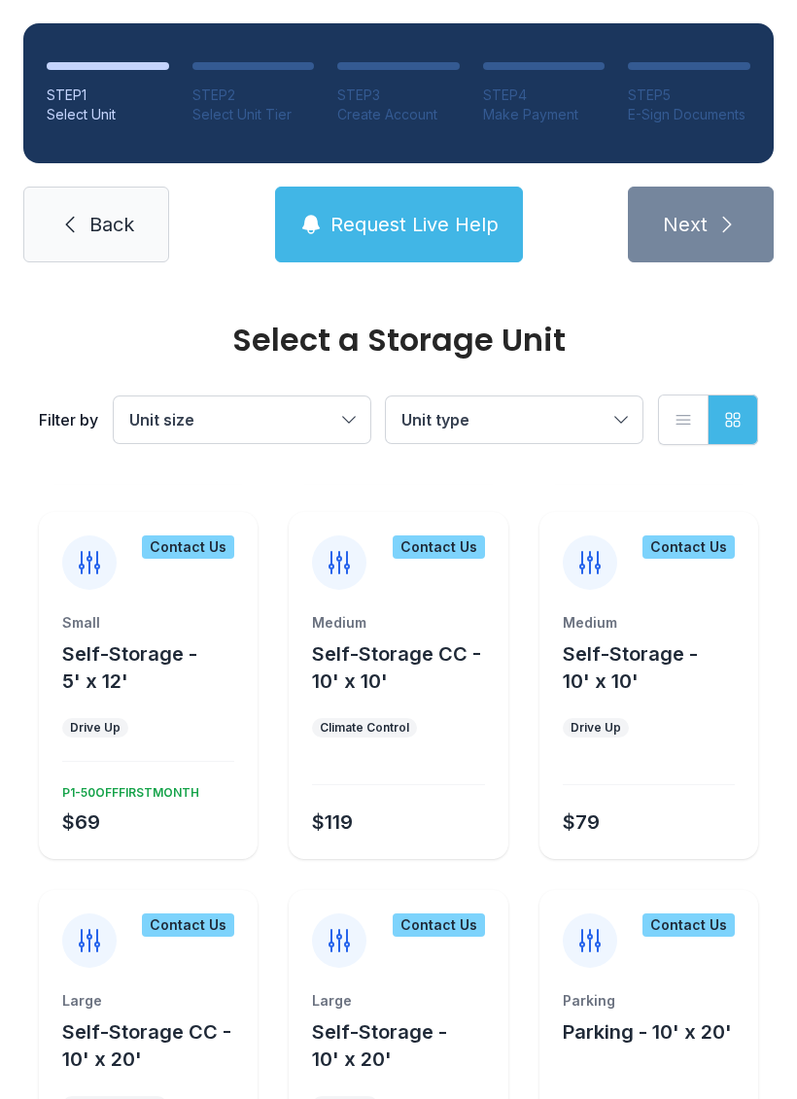
click at [593, 559] on icon at bounding box center [589, 562] width 31 height 31
click at [622, 620] on div "Medium" at bounding box center [649, 622] width 172 height 19
click at [598, 557] on icon at bounding box center [589, 562] width 19 height 21
click at [597, 557] on icon at bounding box center [589, 562] width 19 height 21
click at [597, 556] on icon at bounding box center [589, 562] width 19 height 21
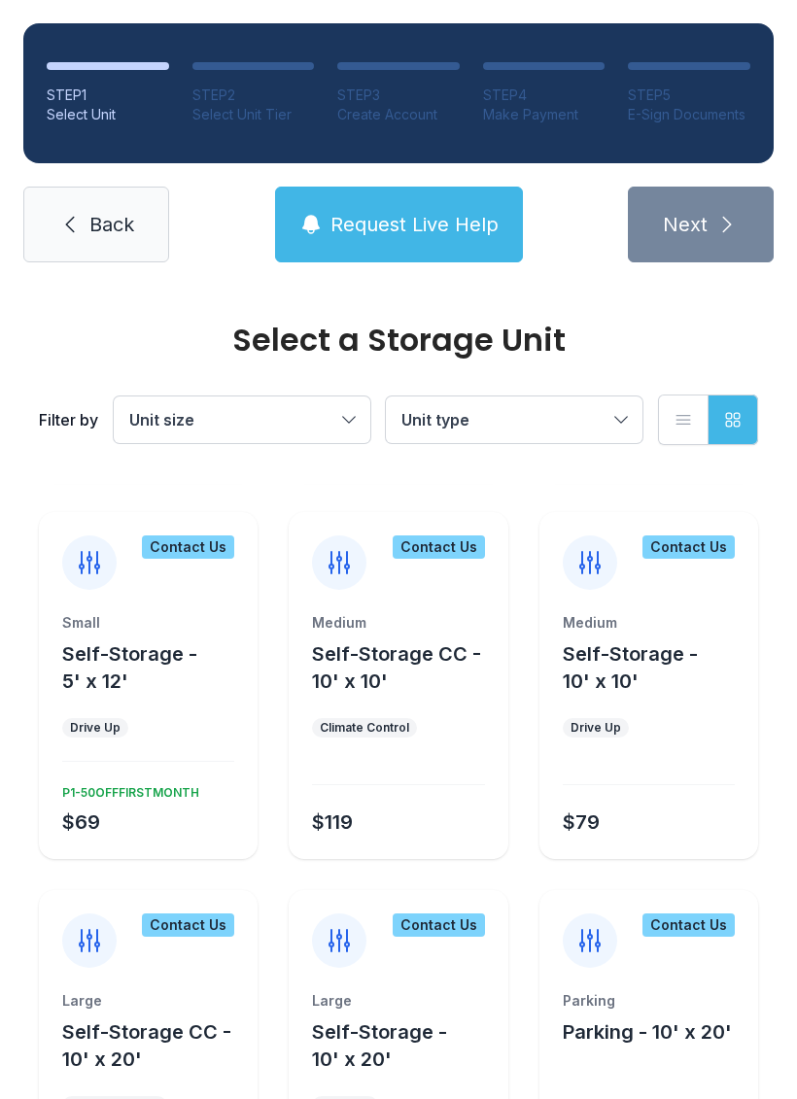
click at [599, 554] on icon at bounding box center [589, 562] width 31 height 31
click at [607, 551] on div at bounding box center [590, 562] width 54 height 54
